Goal: Navigation & Orientation: Find specific page/section

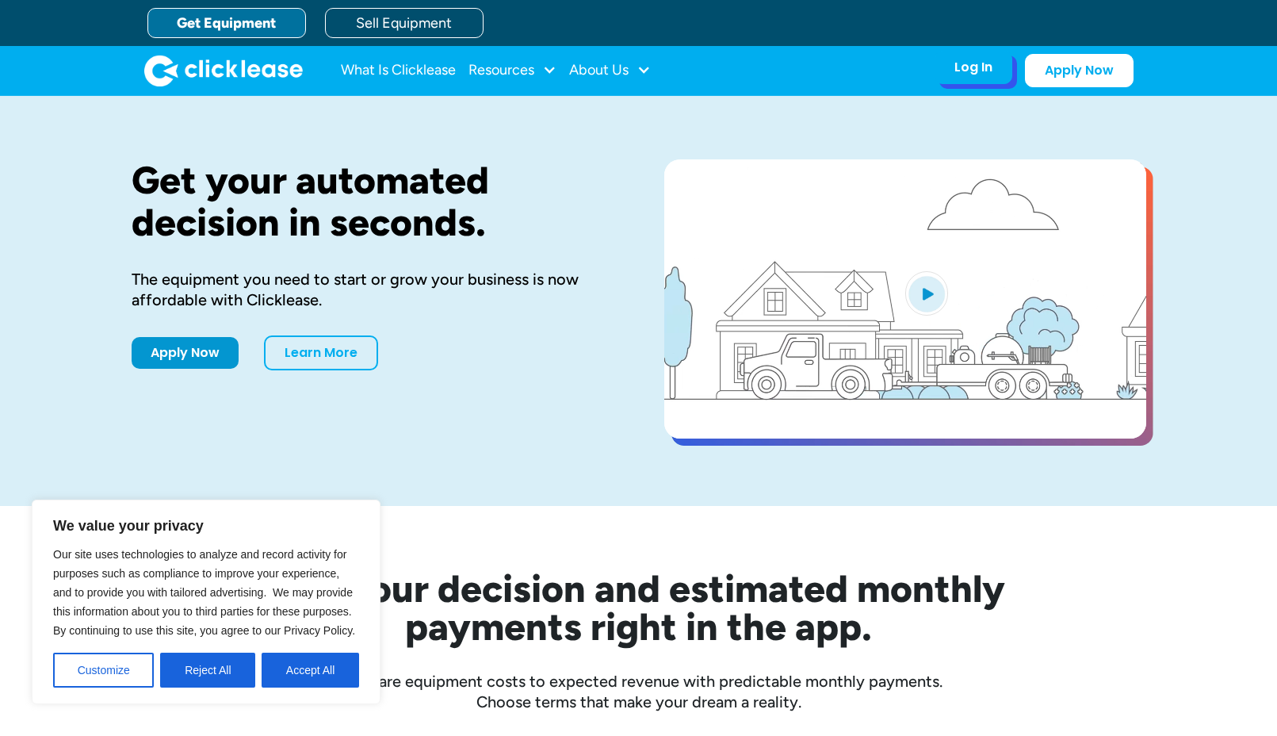
click at [970, 76] on div "Log In Account login I use Clicklease to get my equipment Partner Portal I offe…" at bounding box center [973, 67] width 78 height 33
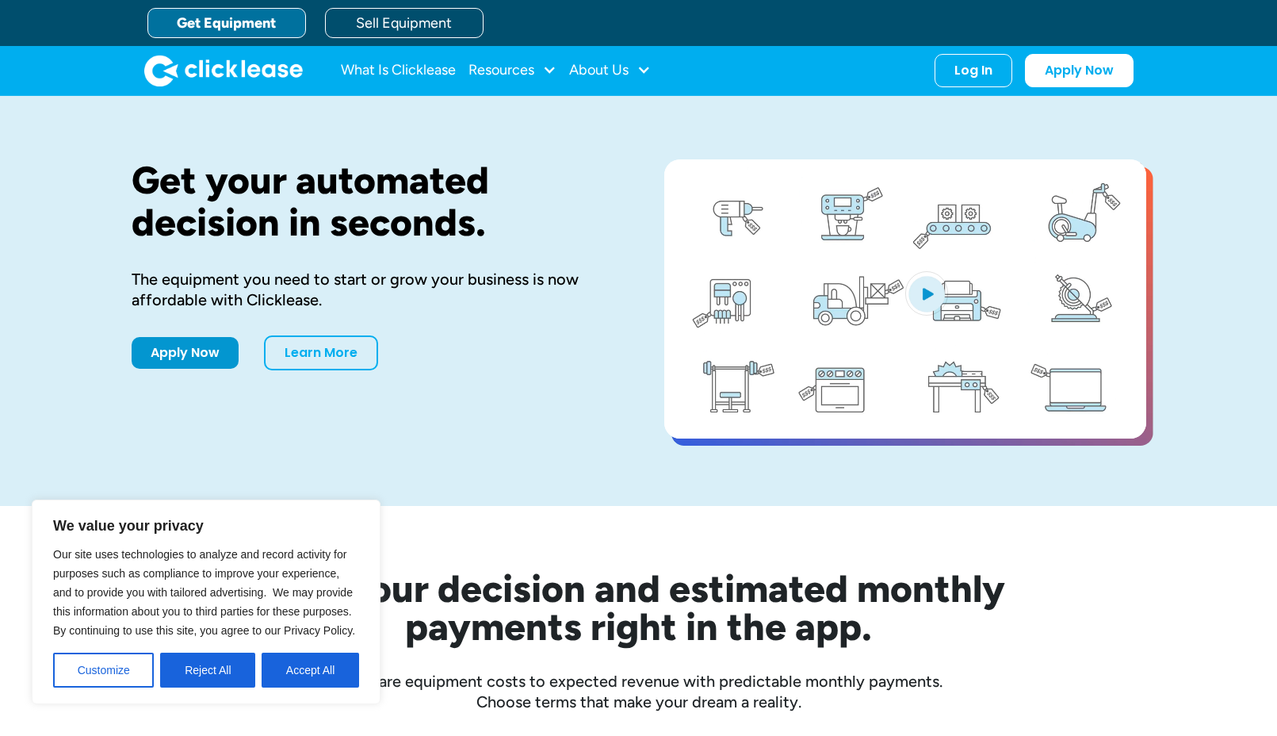
click at [285, 671] on button "Accept All" at bounding box center [310, 669] width 97 height 35
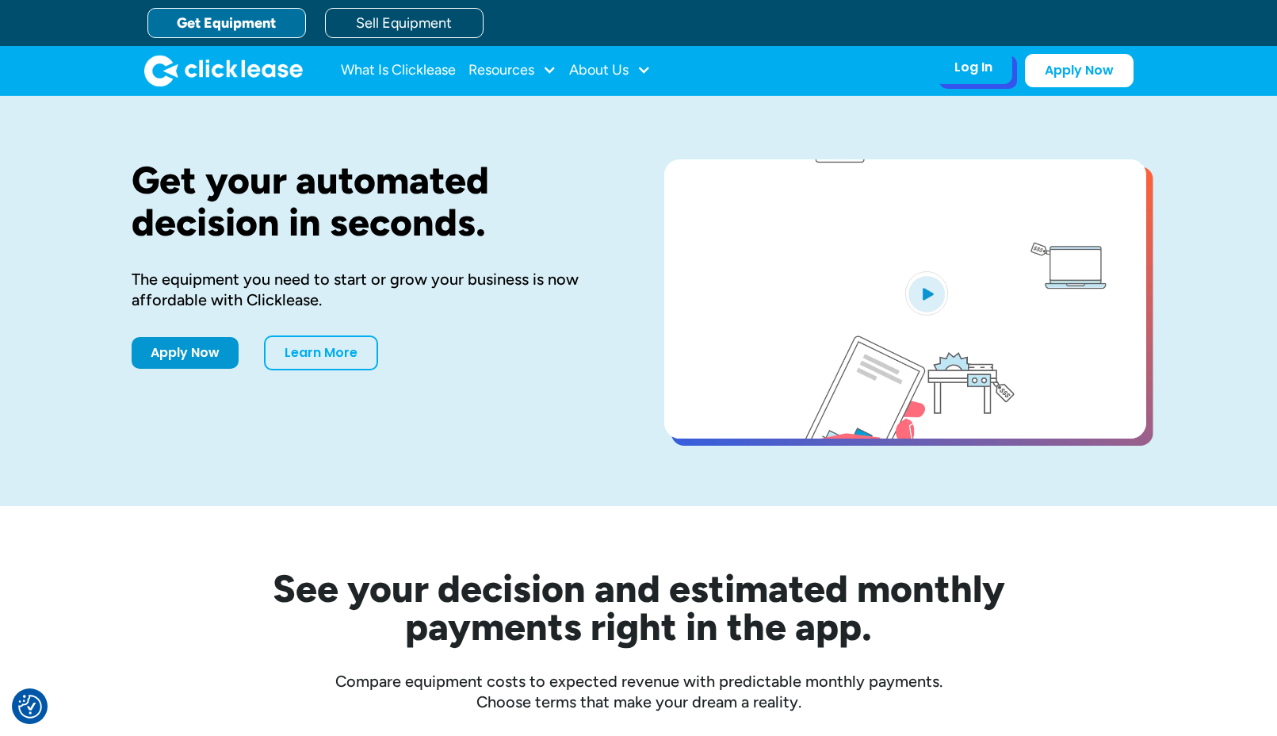
click at [979, 80] on div "Log In Account login I use Clicklease to get my equipment Partner Portal I offe…" at bounding box center [973, 67] width 78 height 33
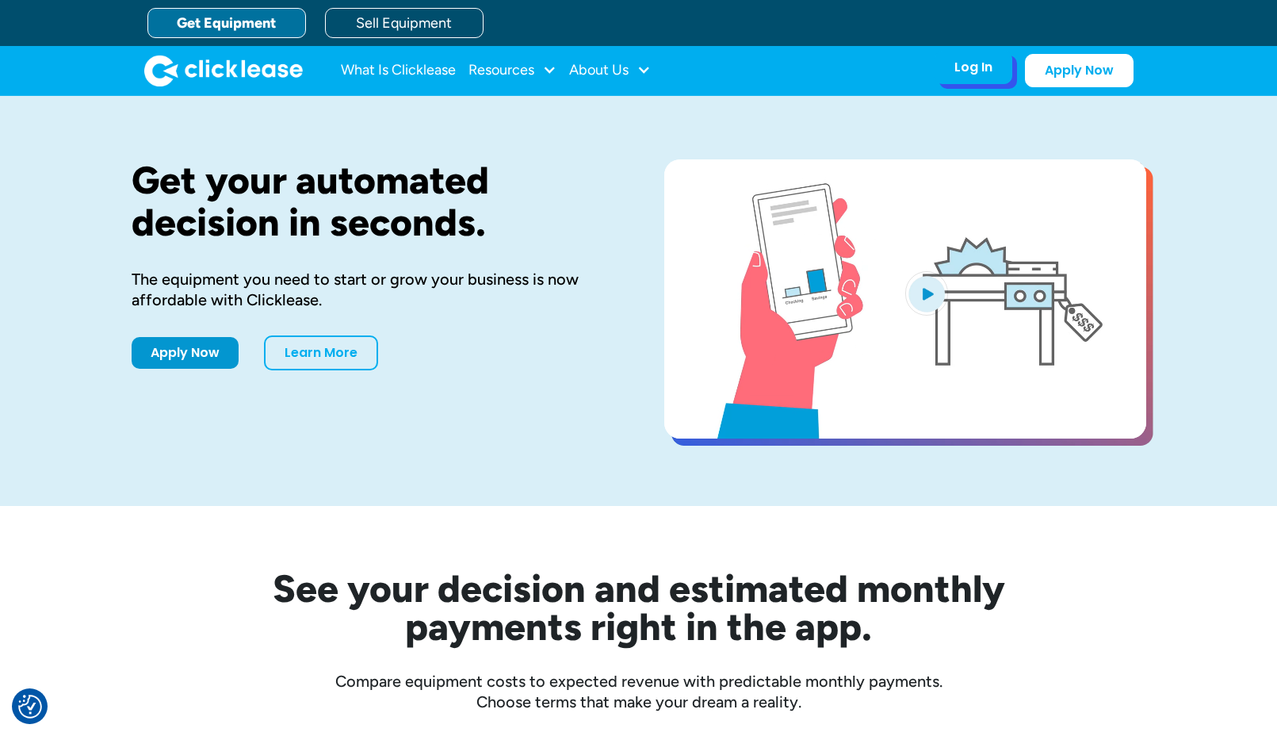
click at [968, 83] on div "Log In Account login I use Clicklease to get my equipment Partner Portal I offe…" at bounding box center [973, 67] width 78 height 33
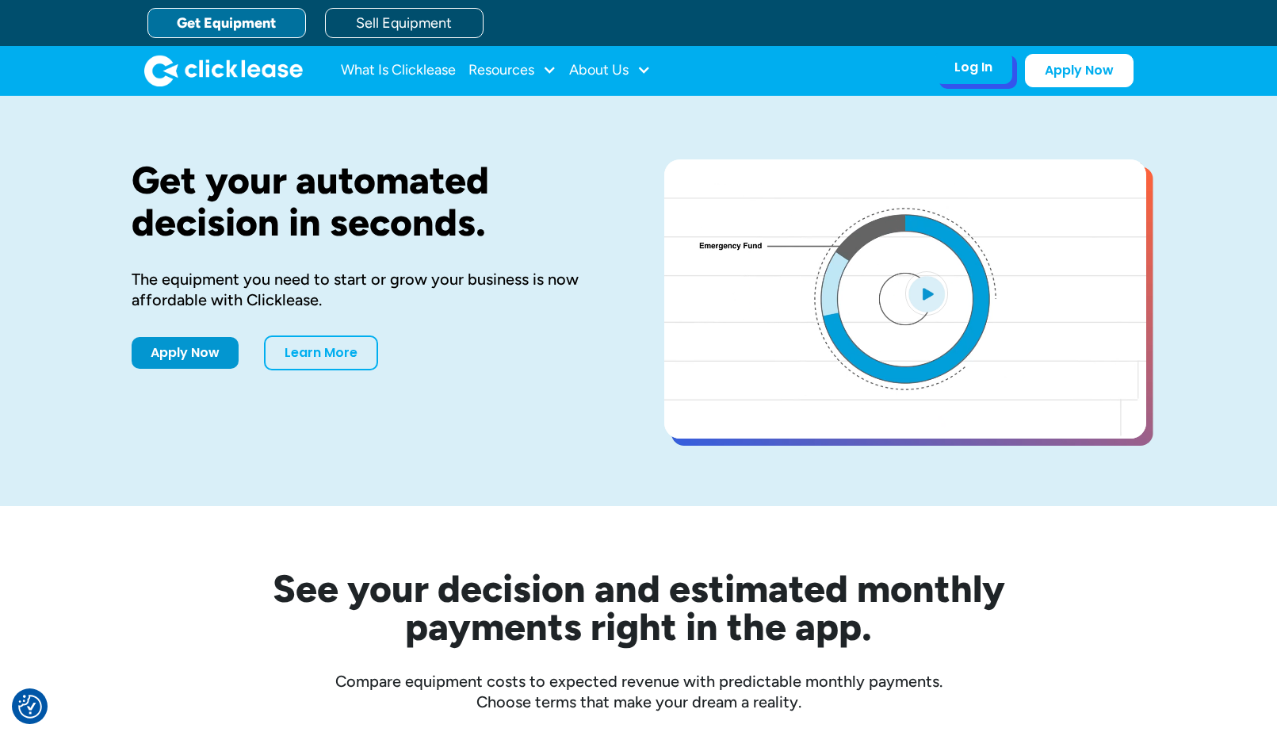
click at [961, 64] on div "Log In" at bounding box center [973, 67] width 38 height 16
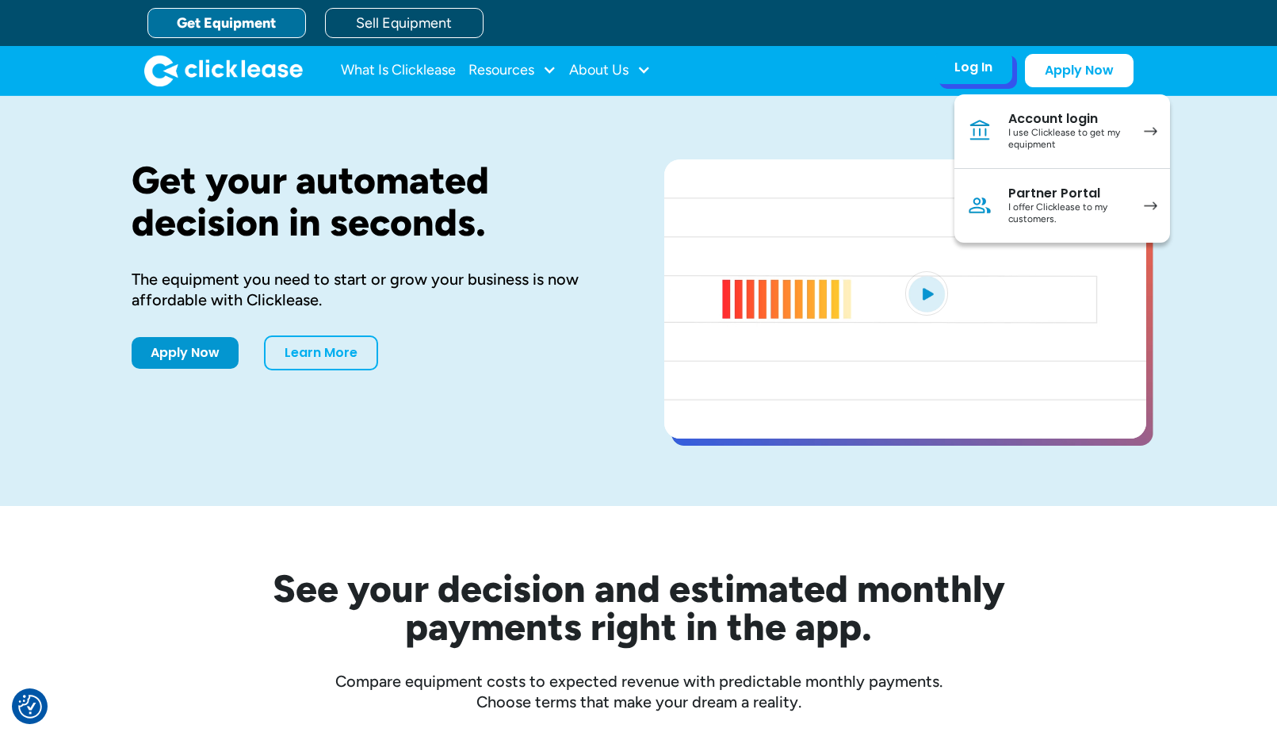
click at [1066, 130] on div "I use Clicklease to get my equipment" at bounding box center [1068, 139] width 120 height 25
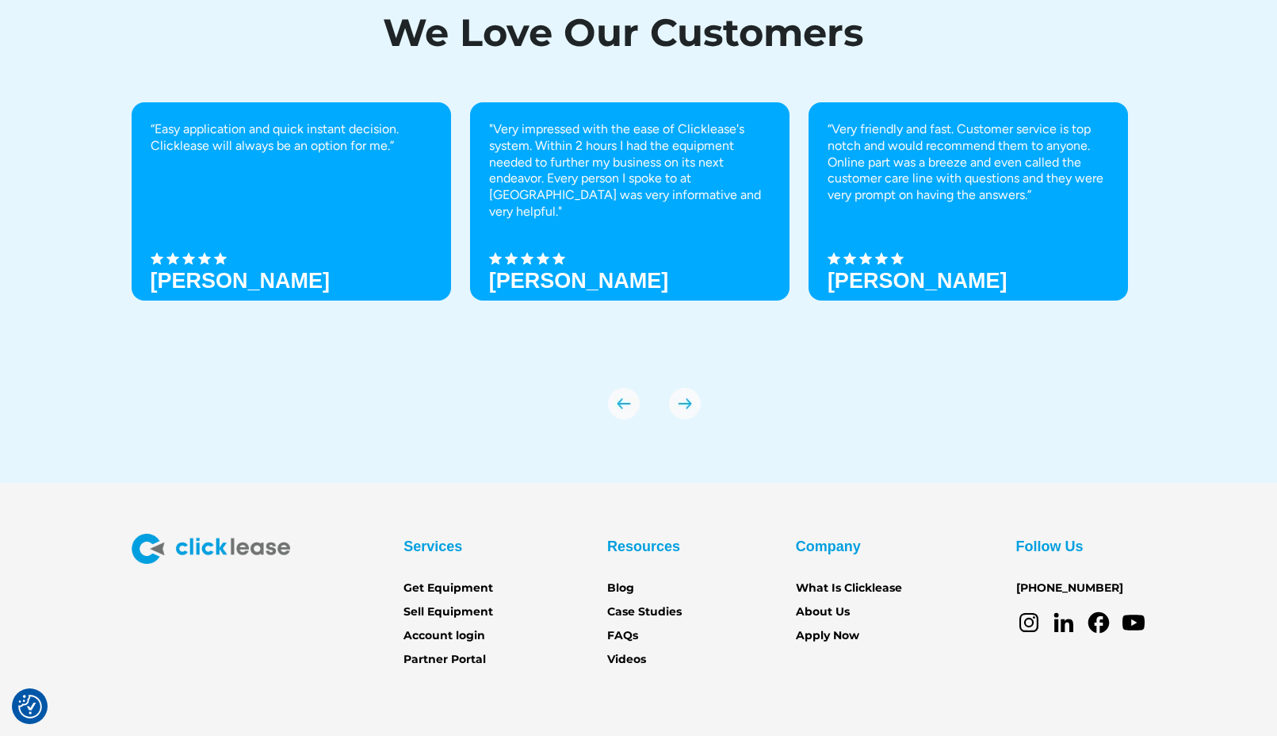
scroll to position [5517, 0]
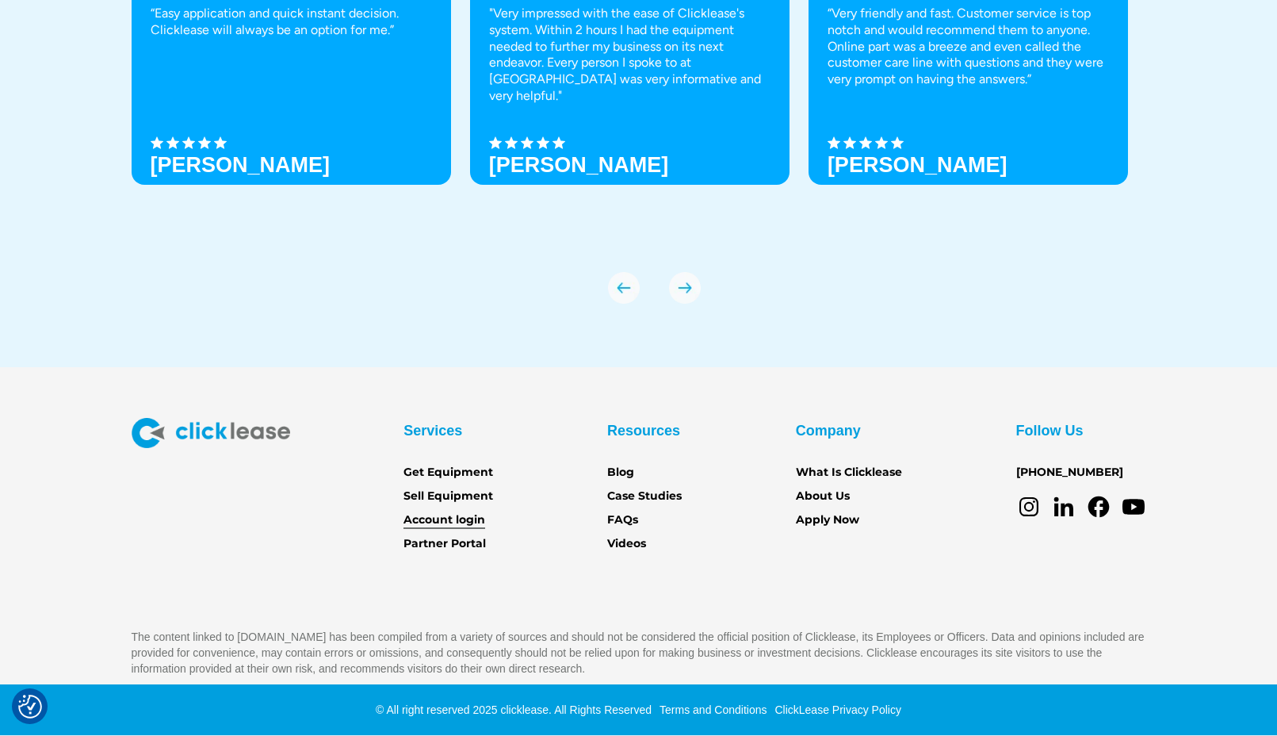
click at [466, 522] on link "Account login" at bounding box center [444, 519] width 82 height 17
